Goal: Transaction & Acquisition: Download file/media

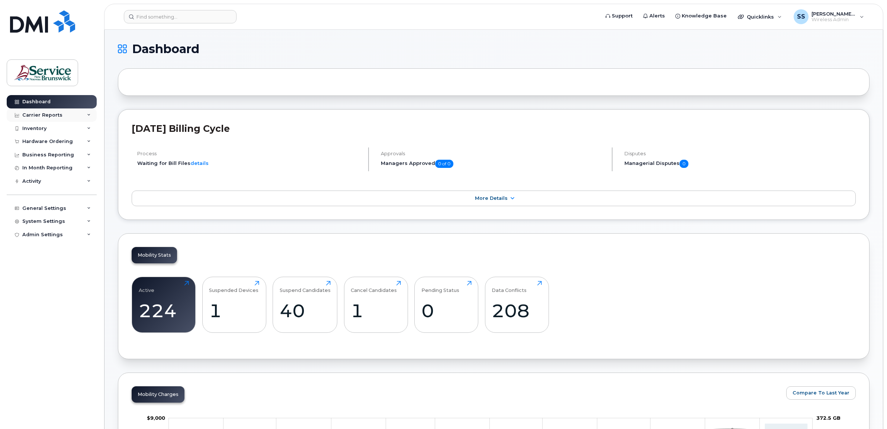
click at [42, 117] on div "Carrier Reports" at bounding box center [42, 115] width 40 height 6
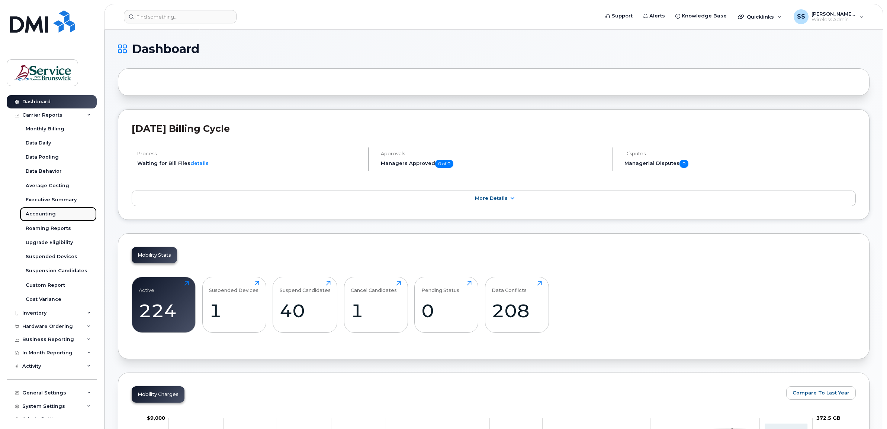
click at [38, 216] on div "Accounting" at bounding box center [41, 214] width 30 height 7
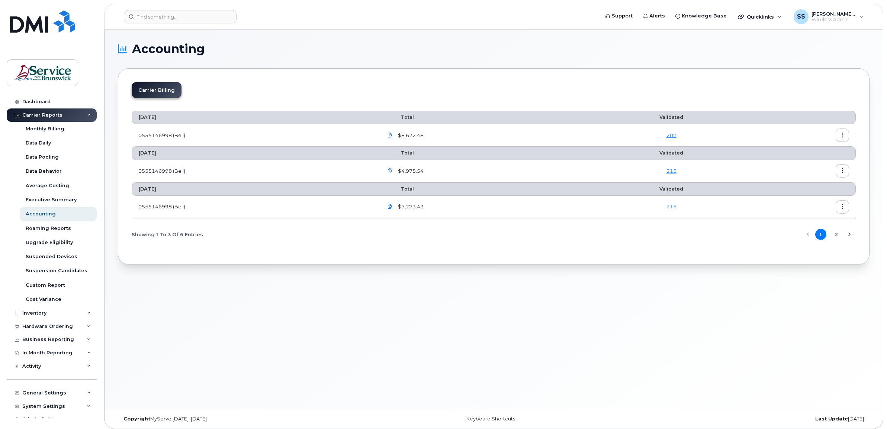
click at [850, 236] on icon "Next Page" at bounding box center [849, 235] width 6 height 6
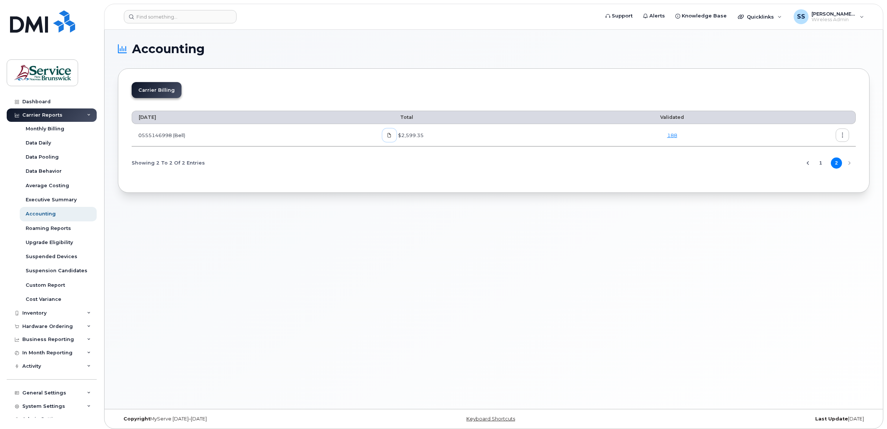
click at [391, 137] on icon at bounding box center [389, 135] width 4 height 4
click at [408, 162] on div "Showing 2 To 2 Of 2 Entries 1 2" at bounding box center [494, 163] width 724 height 19
click at [845, 139] on button "button" at bounding box center [841, 135] width 13 height 13
click at [803, 153] on span "Details" at bounding box center [804, 151] width 20 height 7
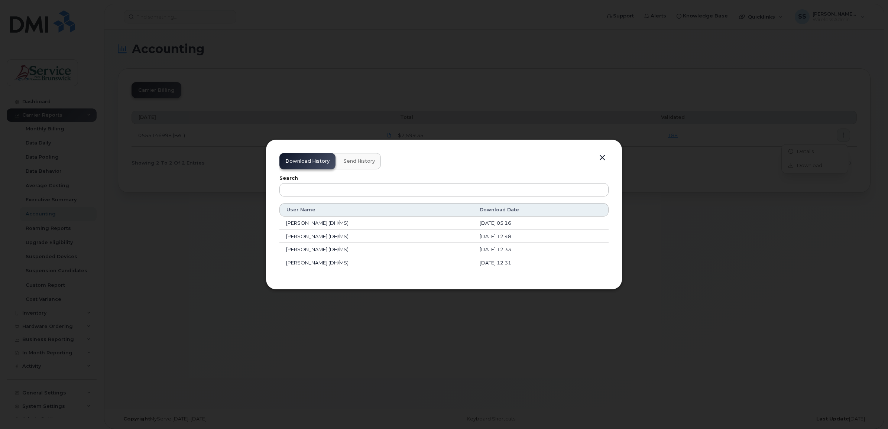
click at [601, 157] on button "button" at bounding box center [602, 158] width 11 height 10
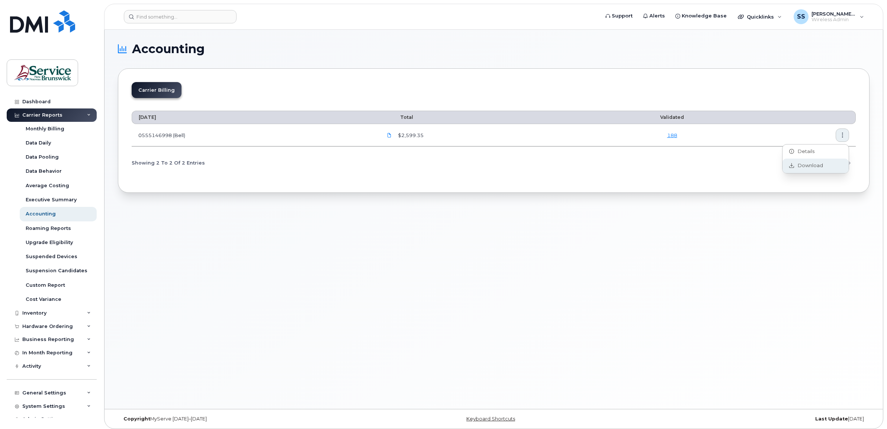
click at [794, 168] on span "Download" at bounding box center [808, 165] width 29 height 7
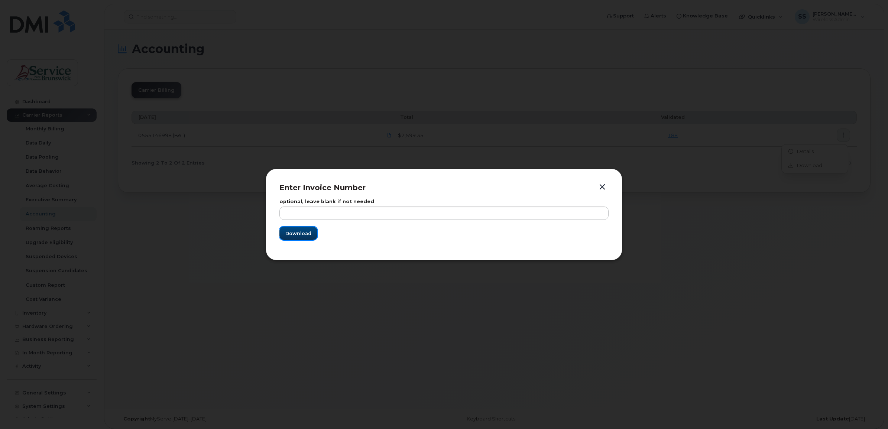
click at [306, 237] on span "Download" at bounding box center [299, 233] width 26 height 7
